Goal: Find specific page/section: Find specific page/section

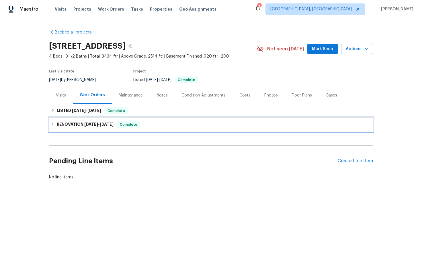
click at [53, 122] on icon at bounding box center [53, 124] width 4 height 4
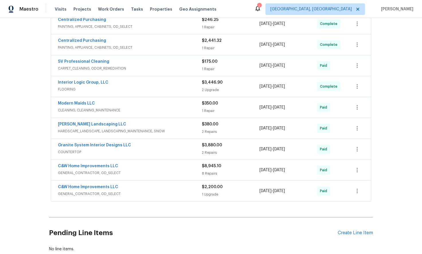
scroll to position [150, 0]
click at [103, 166] on link "C&W Home Improvements LLC" at bounding box center [88, 166] width 60 height 4
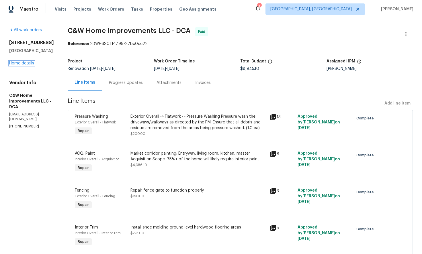
scroll to position [1, 0]
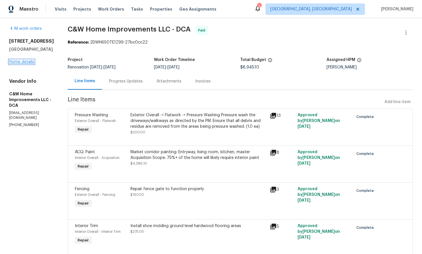
click at [29, 65] on div "[STREET_ADDRESS] Home details" at bounding box center [31, 51] width 45 height 26
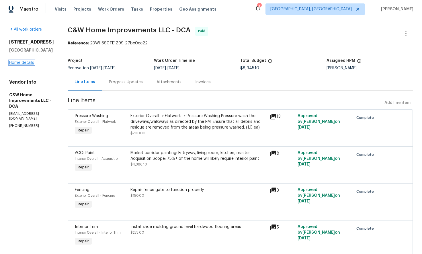
scroll to position [2, 0]
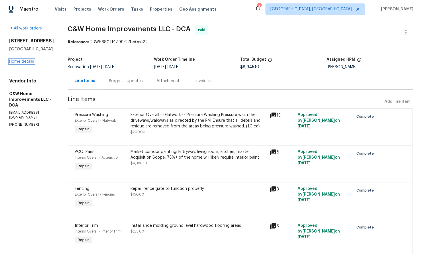
click at [28, 64] on div "[STREET_ADDRESS] Home details" at bounding box center [31, 51] width 45 height 26
click at [24, 64] on link "Home details" at bounding box center [21, 62] width 25 height 4
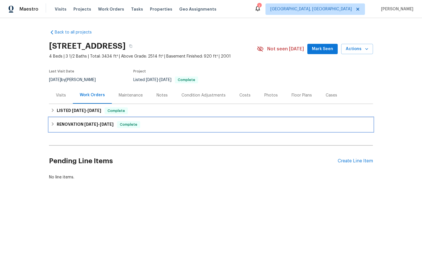
click at [55, 126] on icon at bounding box center [53, 124] width 4 height 4
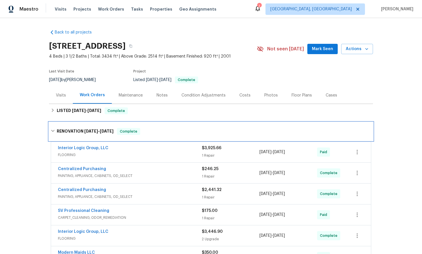
scroll to position [186, 0]
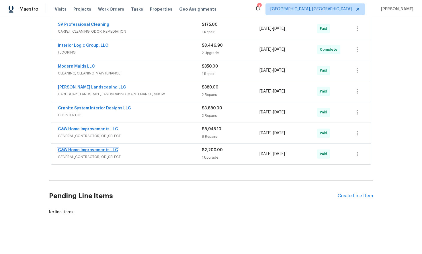
click at [82, 150] on link "C&W Home Improvements LLC" at bounding box center [88, 150] width 60 height 4
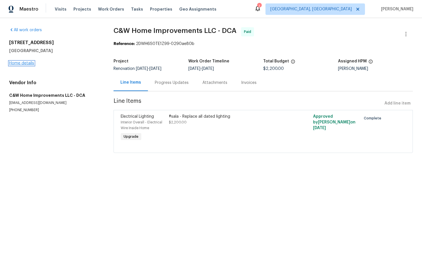
click at [24, 64] on link "Home details" at bounding box center [21, 63] width 25 height 4
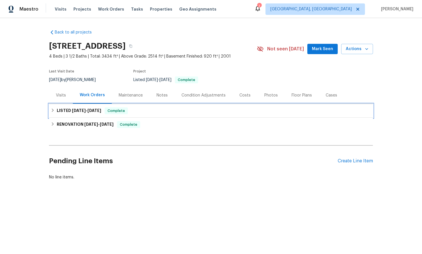
click at [54, 109] on icon at bounding box center [53, 110] width 4 height 4
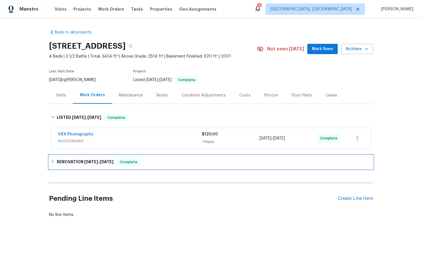
click at [54, 161] on icon at bounding box center [53, 162] width 4 height 4
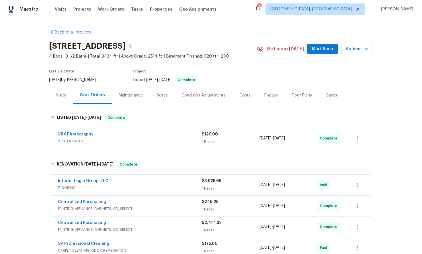
click at [35, 43] on div "Back to all projects [STREET_ADDRESS] 4 Beds | 3 1/2 Baths | Total: 3434 ft² | …" at bounding box center [211, 136] width 422 height 236
